Goal: Check status: Check status

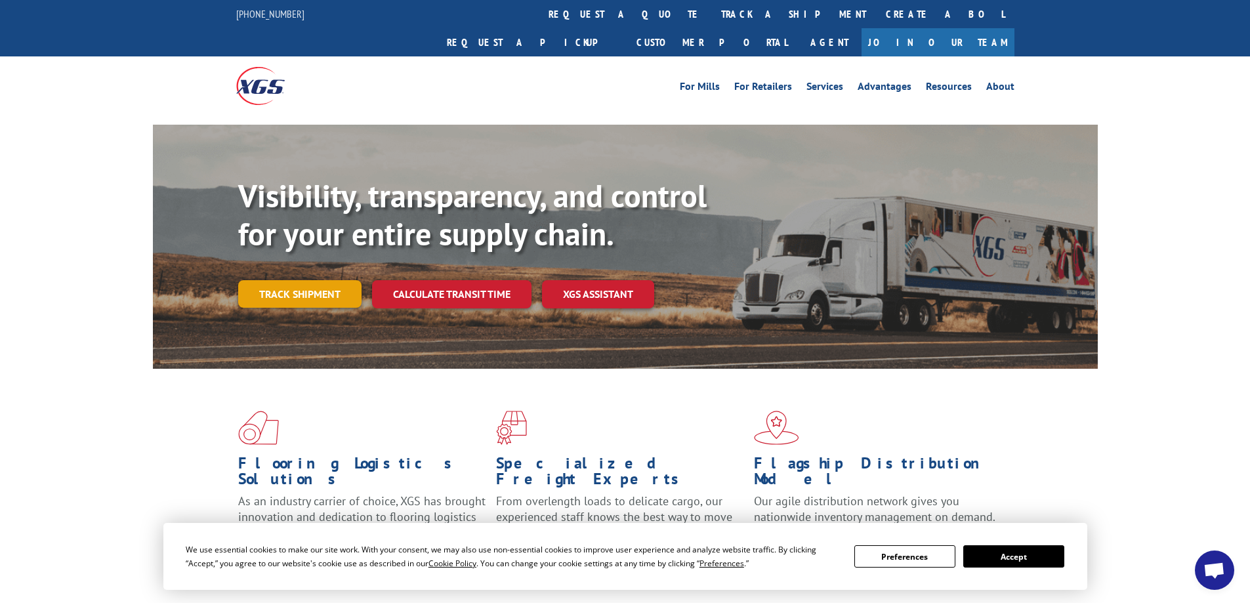
click at [301, 280] on link "Track shipment" at bounding box center [299, 294] width 123 height 28
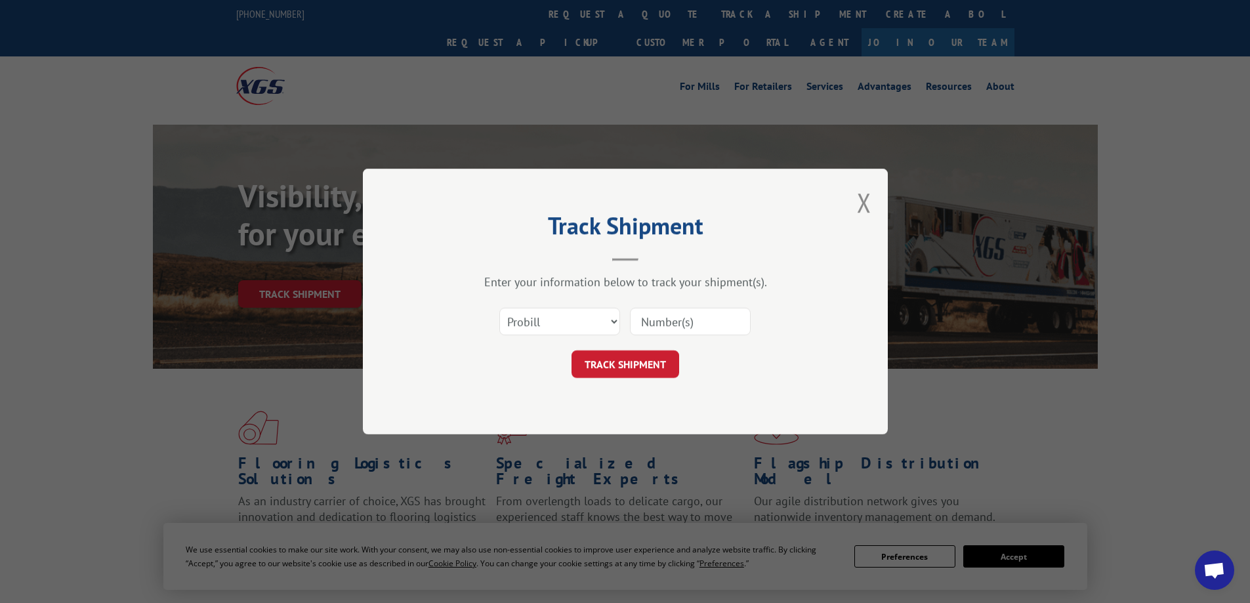
click at [680, 323] on input at bounding box center [690, 322] width 121 height 28
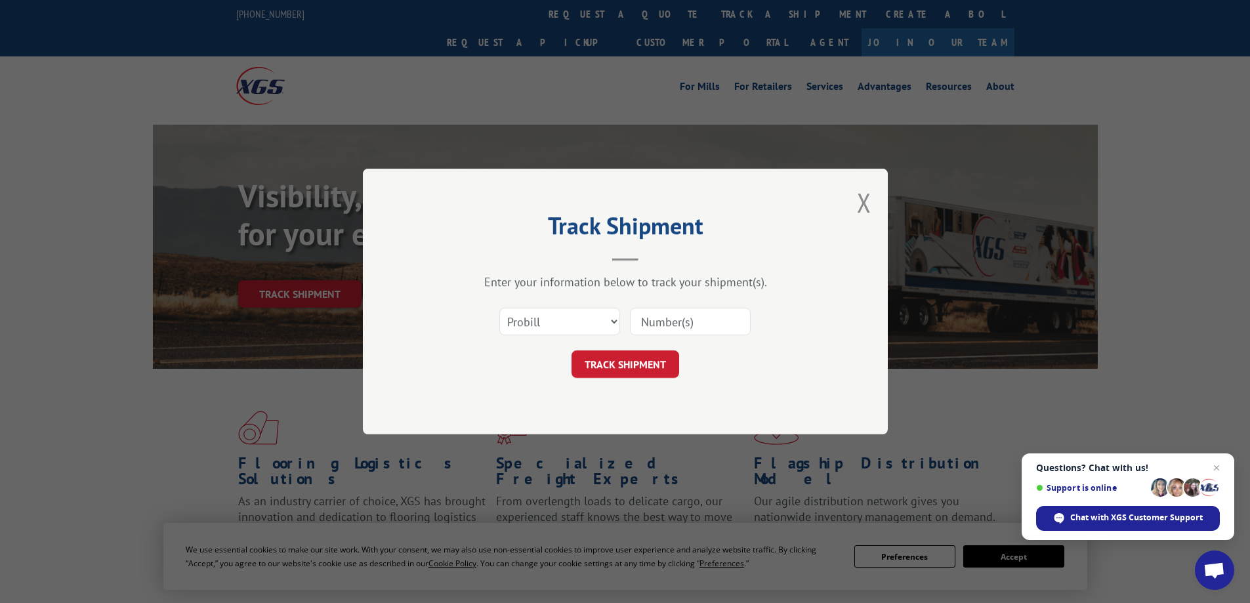
paste input "17672435"
type input "17672435"
click at [615, 321] on select "Select category... Probill BOL PO" at bounding box center [559, 322] width 121 height 28
select select "bol"
click at [499, 308] on select "Select category... Probill BOL PO" at bounding box center [559, 322] width 121 height 28
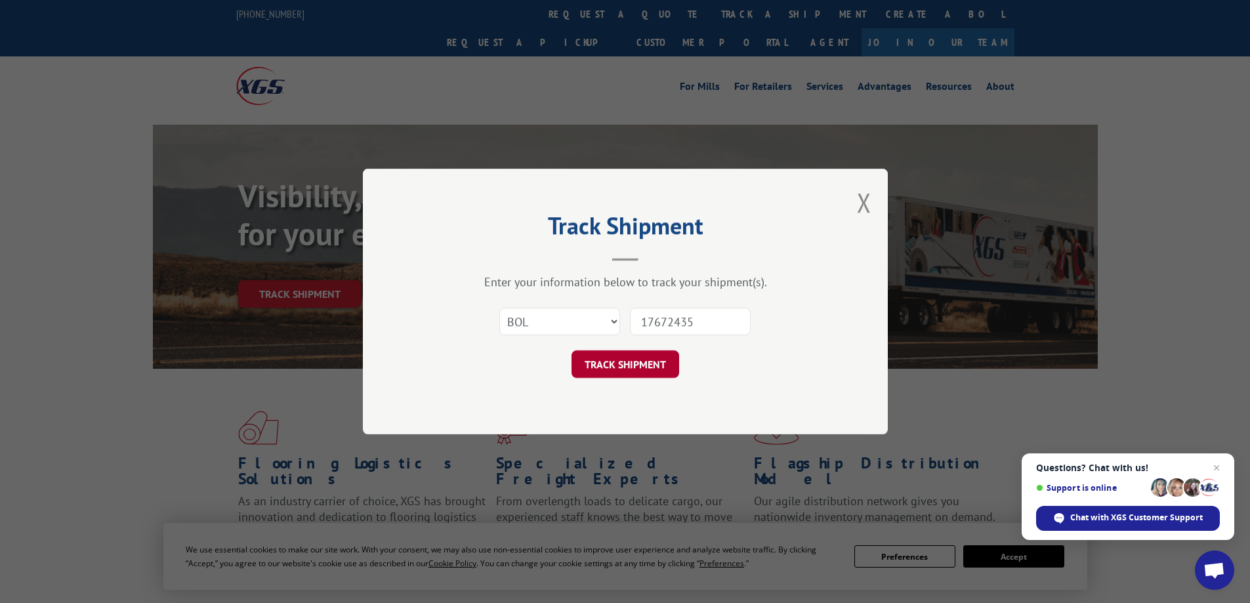
click at [637, 365] on button "TRACK SHIPMENT" at bounding box center [625, 364] width 108 height 28
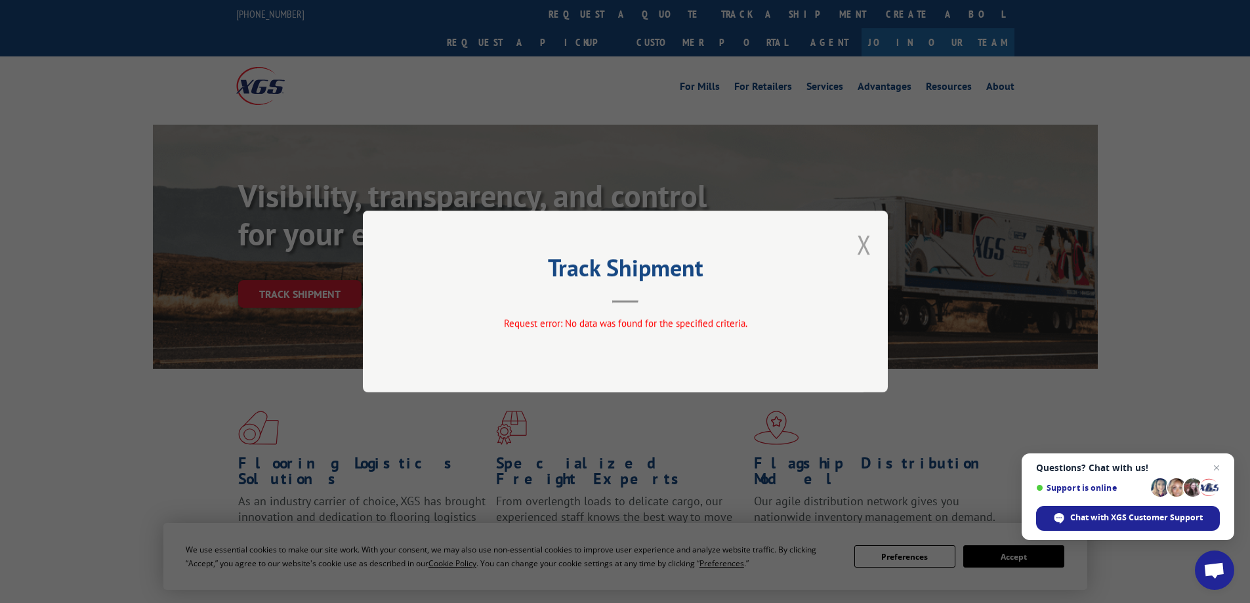
click at [858, 249] on button "Close modal" at bounding box center [864, 244] width 14 height 35
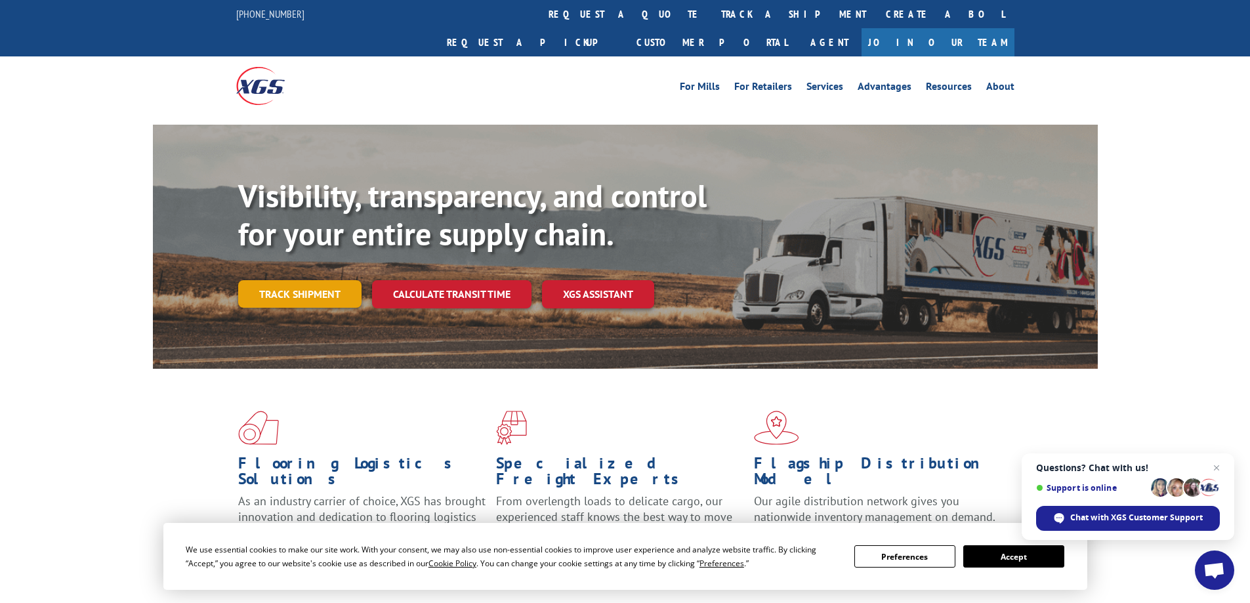
click at [290, 280] on link "Track shipment" at bounding box center [299, 294] width 123 height 28
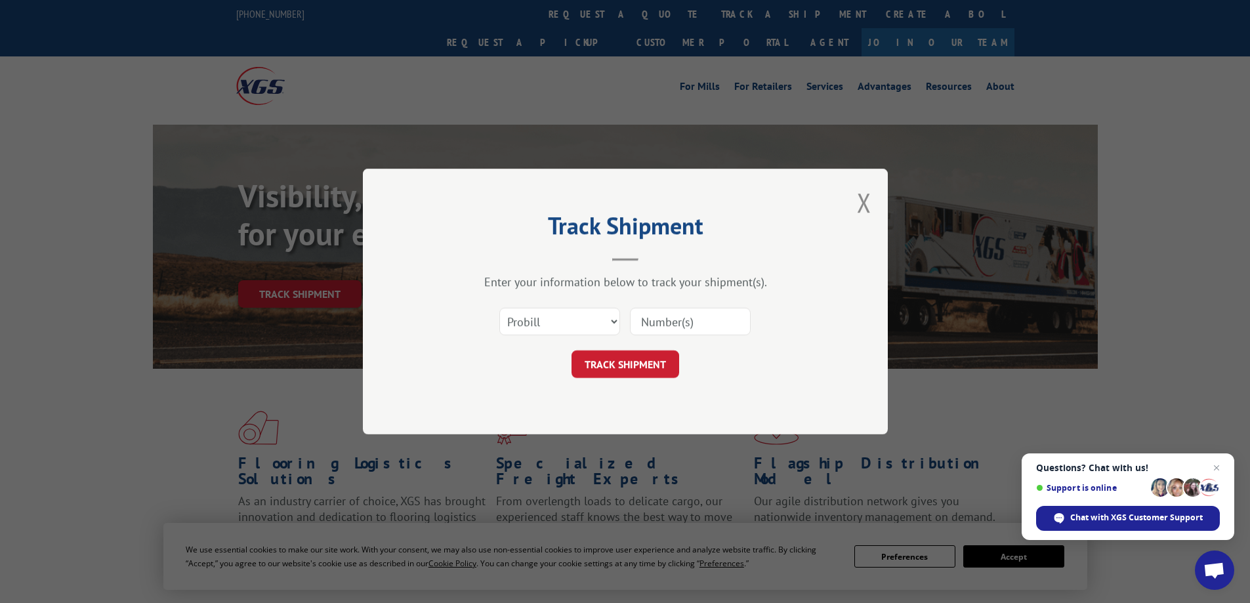
click at [703, 322] on input at bounding box center [690, 322] width 121 height 28
paste input "17672435"
type input "17672435"
click at [636, 367] on button "TRACK SHIPMENT" at bounding box center [625, 364] width 108 height 28
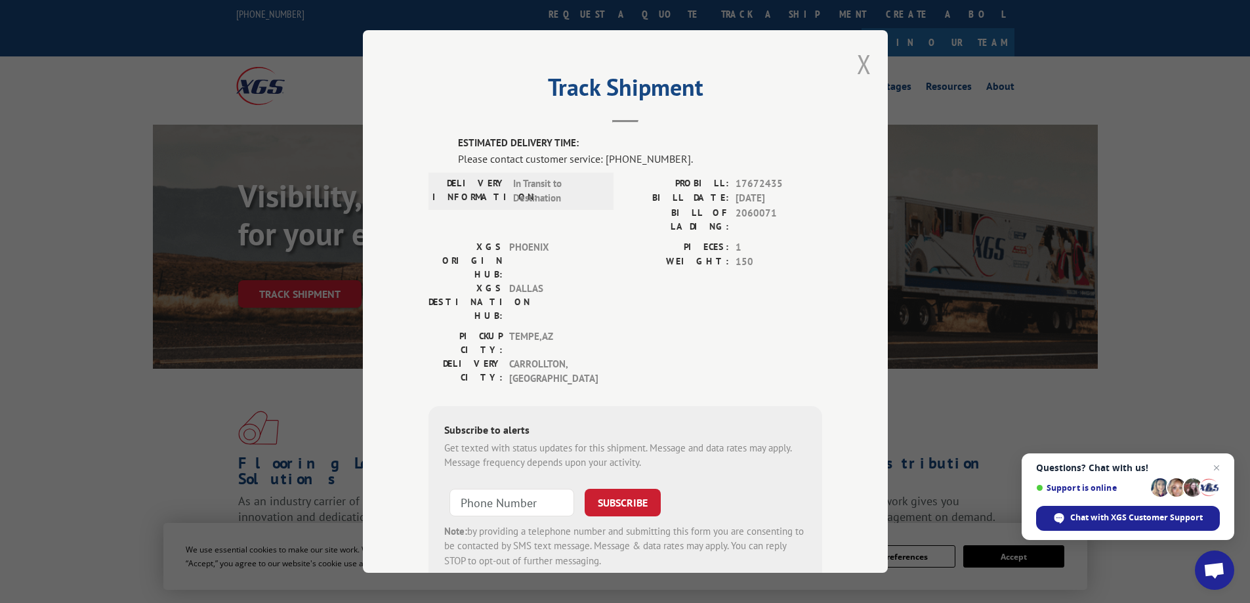
click at [859, 61] on button "Close modal" at bounding box center [864, 64] width 14 height 35
